Goal: Browse casually

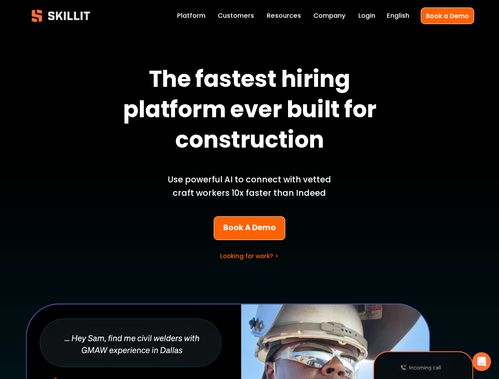
click at [249, 190] on p "Use powerful AI to connect with vetted craft workers 10x faster than Indeed" at bounding box center [249, 186] width 185 height 27
click at [482, 362] on icon "Open Intercom Messenger" at bounding box center [481, 362] width 13 height 13
